Goal: Information Seeking & Learning: Find specific page/section

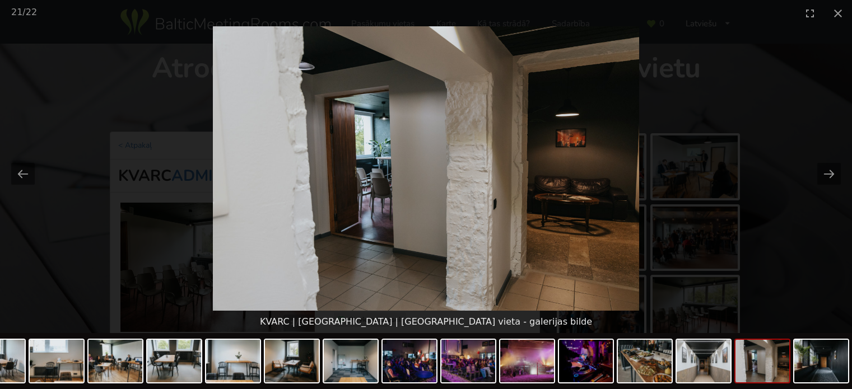
scroll to position [616, 0]
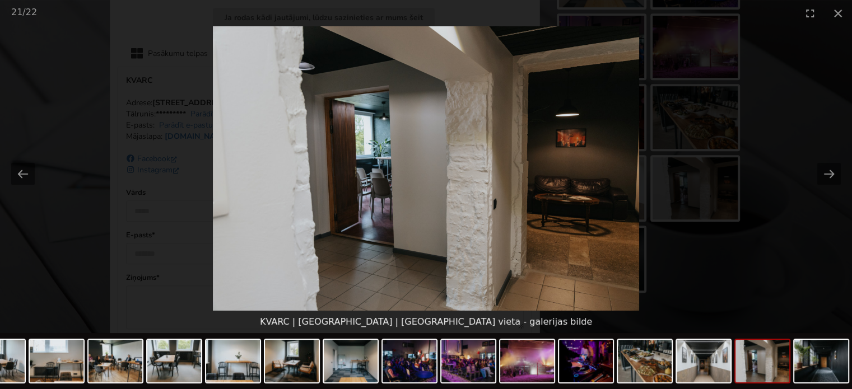
drag, startPoint x: 832, startPoint y: 230, endPoint x: 822, endPoint y: 228, distance: 9.7
click at [831, 230] on picture at bounding box center [426, 168] width 852 height 284
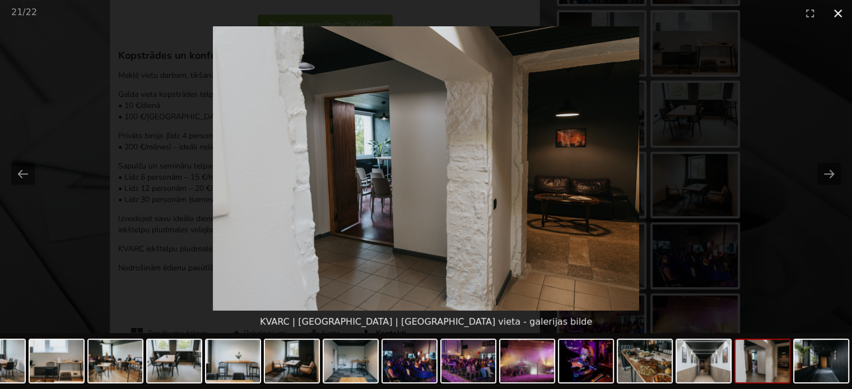
click at [838, 13] on button "Close gallery" at bounding box center [838, 13] width 28 height 26
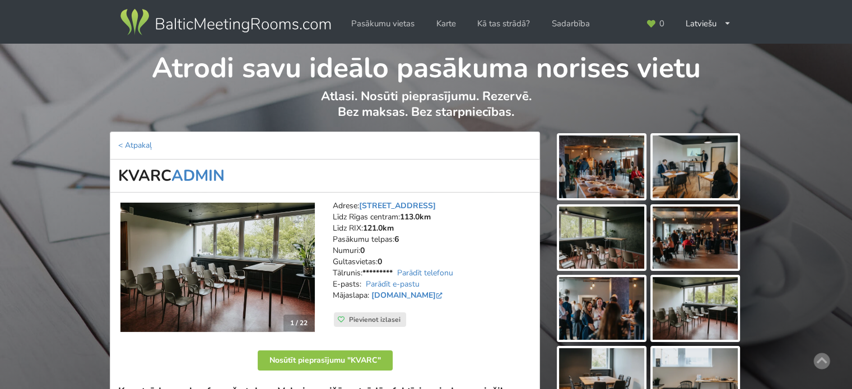
click at [175, 24] on img at bounding box center [225, 22] width 214 height 31
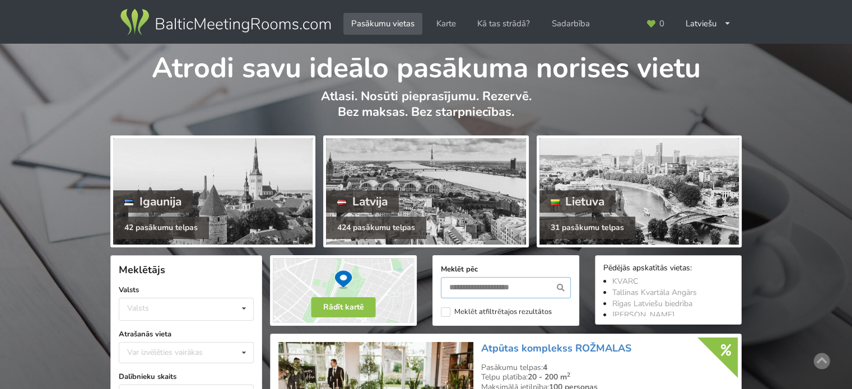
drag, startPoint x: 499, startPoint y: 288, endPoint x: 506, endPoint y: 281, distance: 10.3
click at [499, 288] on input "text" at bounding box center [506, 287] width 130 height 21
type input "********"
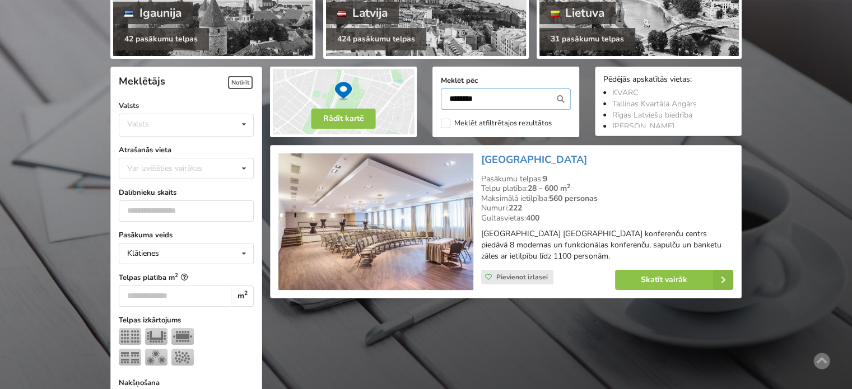
scroll to position [251, 0]
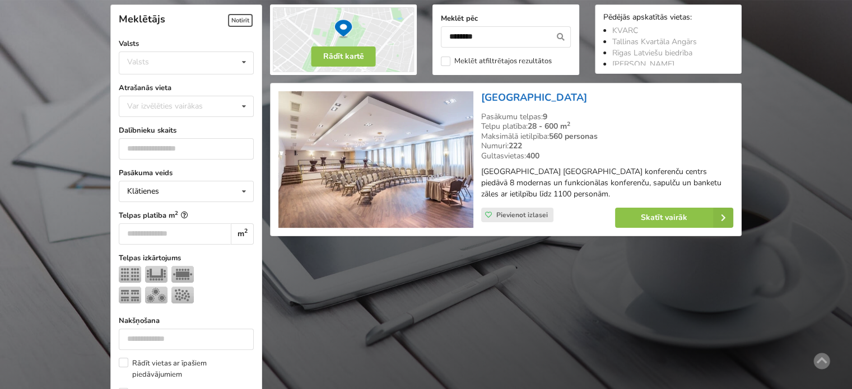
click at [513, 99] on link "Bellevue Park Hotel Riga" at bounding box center [534, 97] width 106 height 13
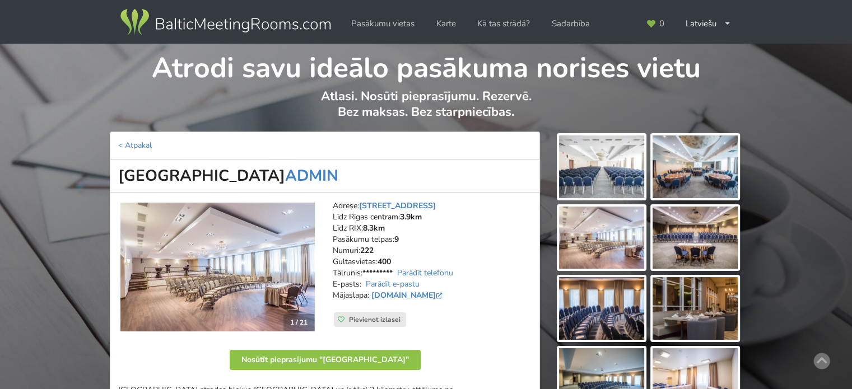
drag, startPoint x: 119, startPoint y: 175, endPoint x: 298, endPoint y: 172, distance: 179.2
click at [298, 172] on h1 "Bellevue Park Hotel Riga ADMIN" at bounding box center [325, 176] width 430 height 33
copy h1 "Bellevue Park Hotel Riga"
